Goal: Navigation & Orientation: Understand site structure

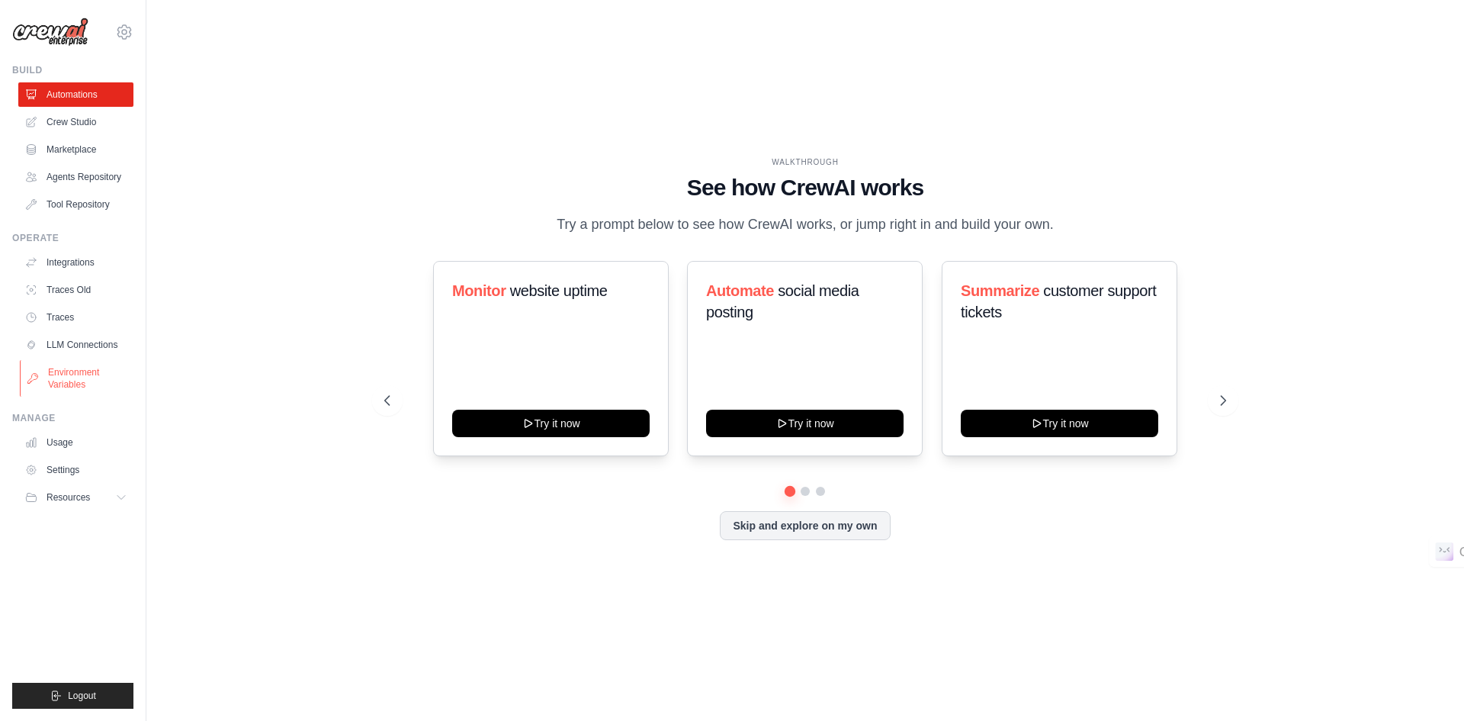
click at [66, 372] on link "Environment Variables" at bounding box center [77, 378] width 115 height 37
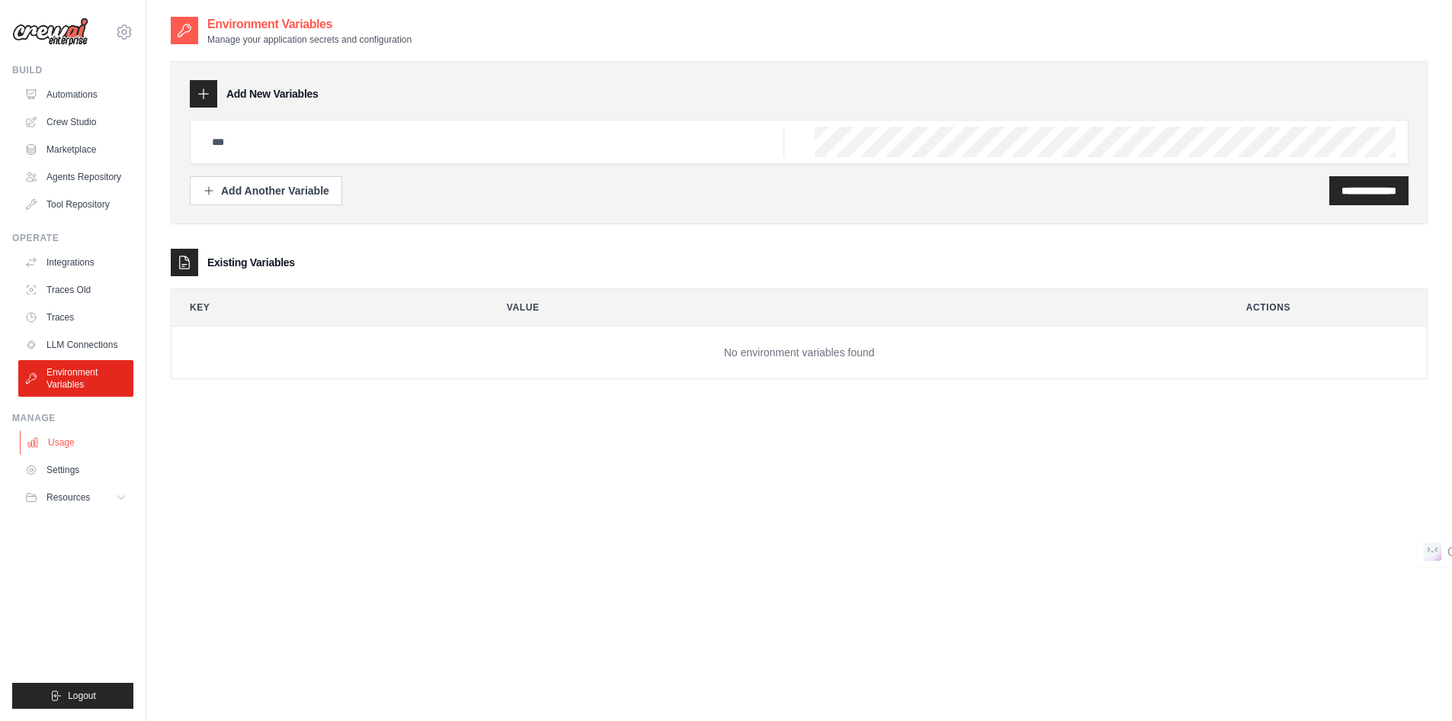
click at [61, 439] on link "Usage" at bounding box center [77, 442] width 115 height 24
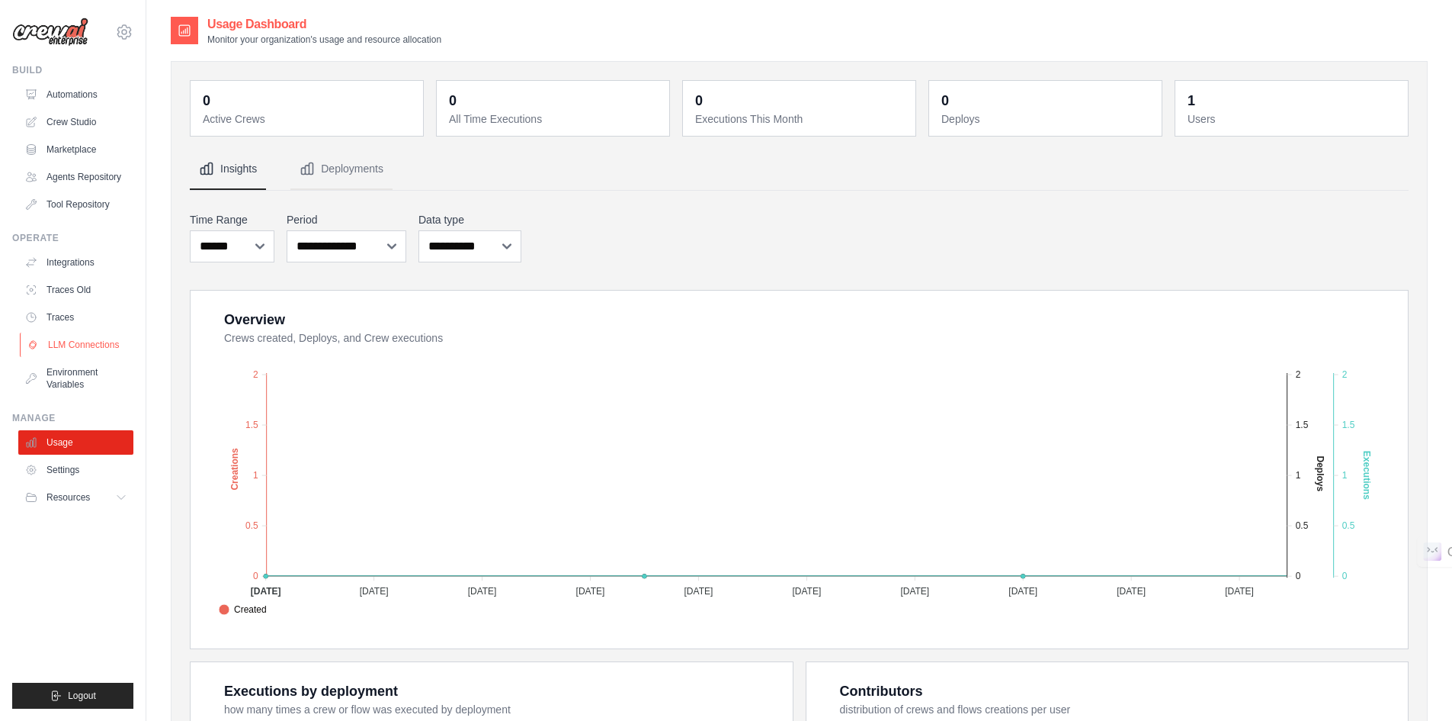
click at [69, 348] on link "LLM Connections" at bounding box center [77, 344] width 115 height 24
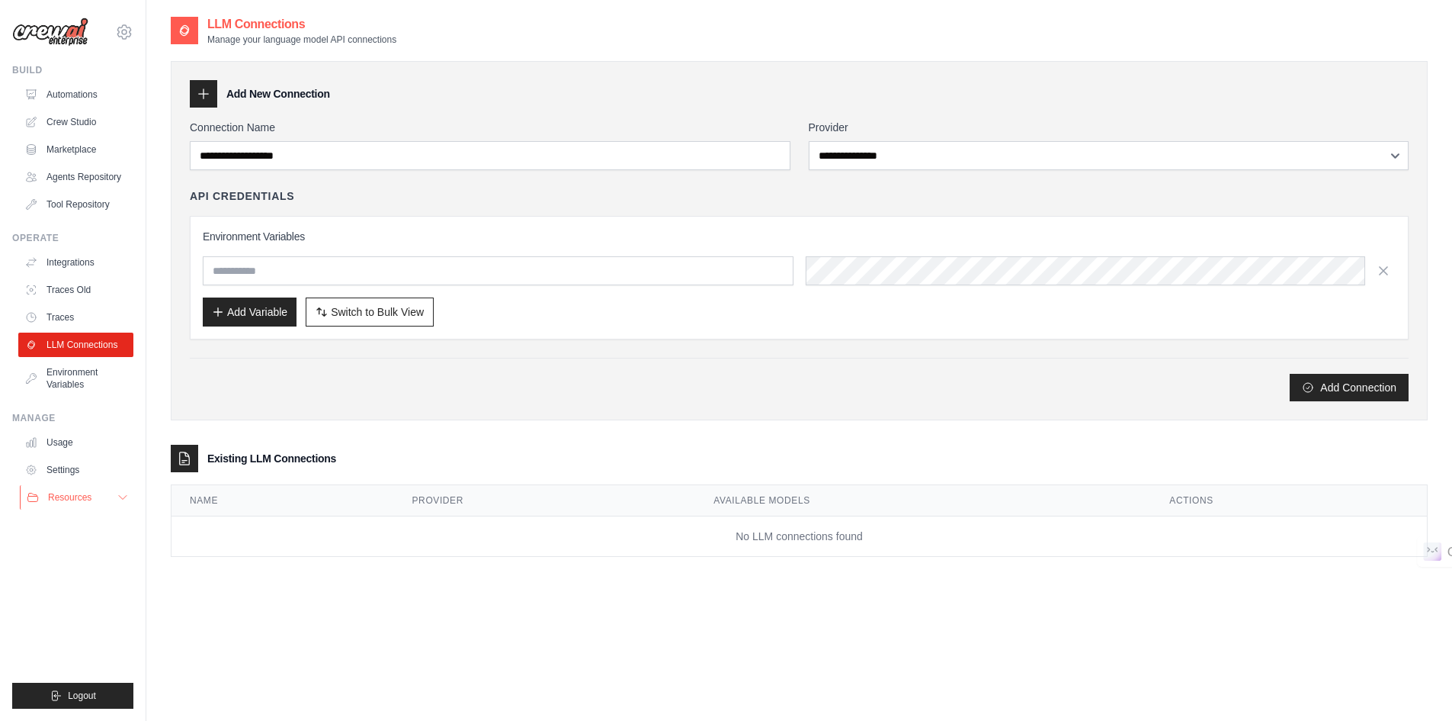
click at [118, 493] on icon at bounding box center [123, 497] width 12 height 12
click at [102, 516] on link "Documentation" at bounding box center [82, 522] width 106 height 21
